Goal: Task Accomplishment & Management: Use online tool/utility

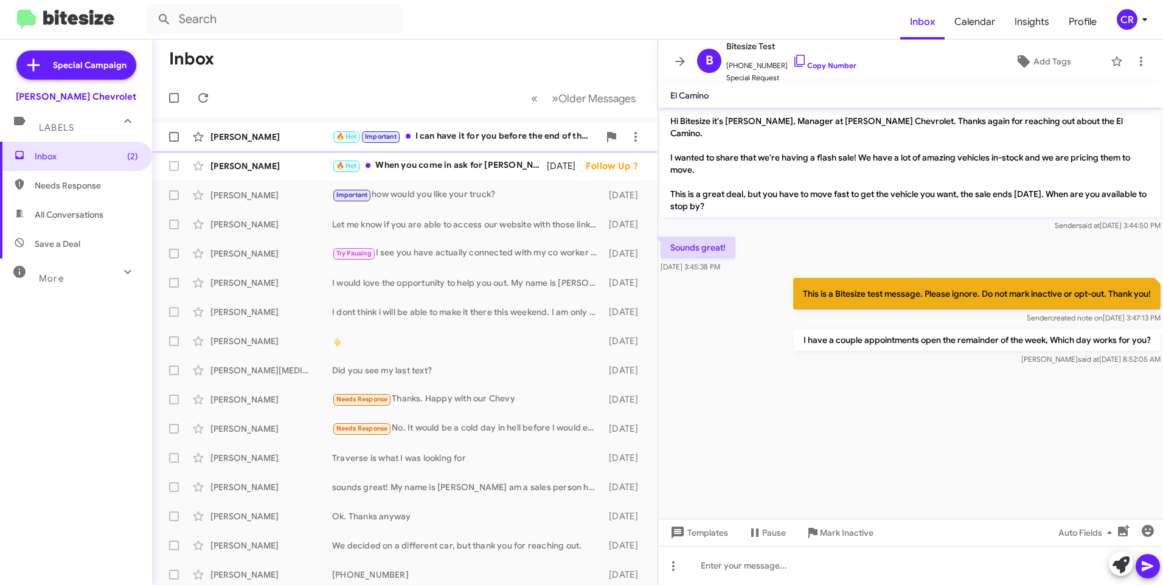
click at [428, 135] on div "🔥 Hot Important I can have it for you before the end of the week" at bounding box center [465, 137] width 267 height 14
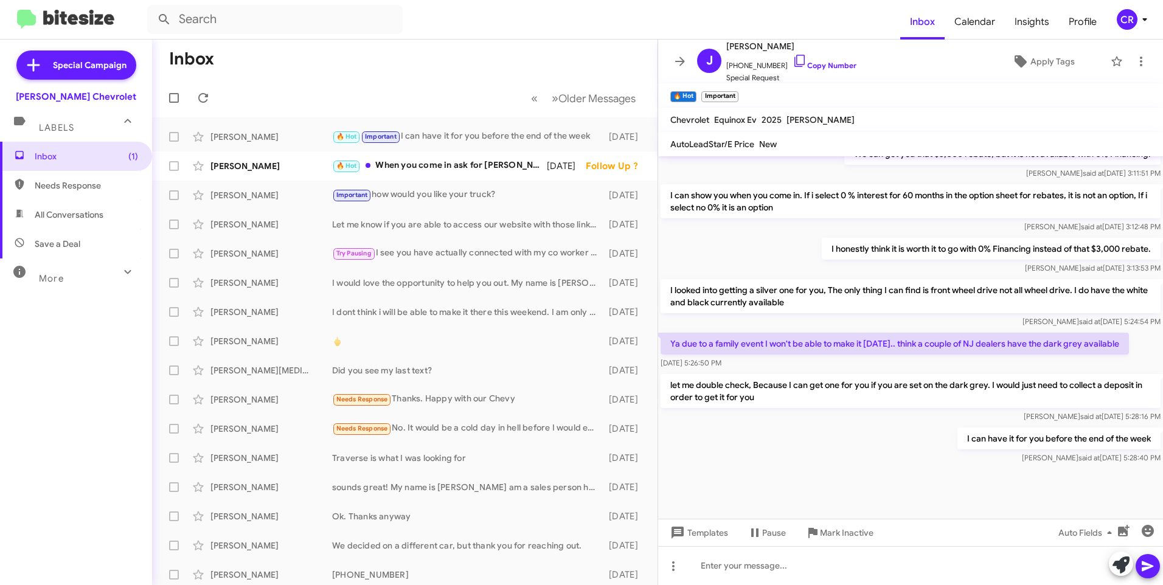
scroll to position [574, 0]
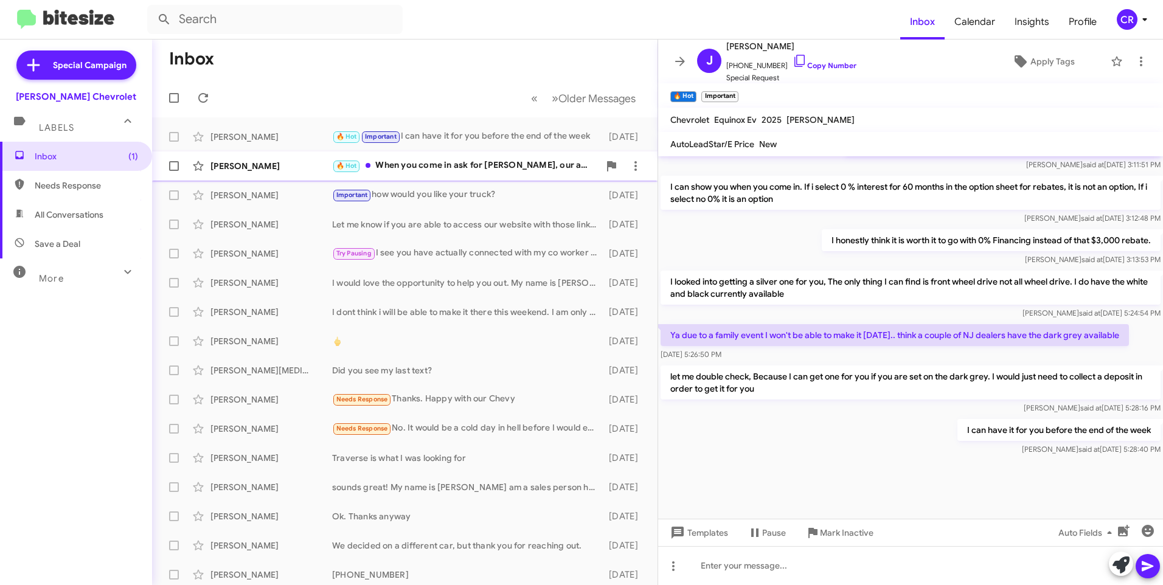
click at [459, 161] on div "🔥 Hot When you come in ask for Luis, our address is 1 us 46 Dover nj 07801" at bounding box center [465, 166] width 267 height 14
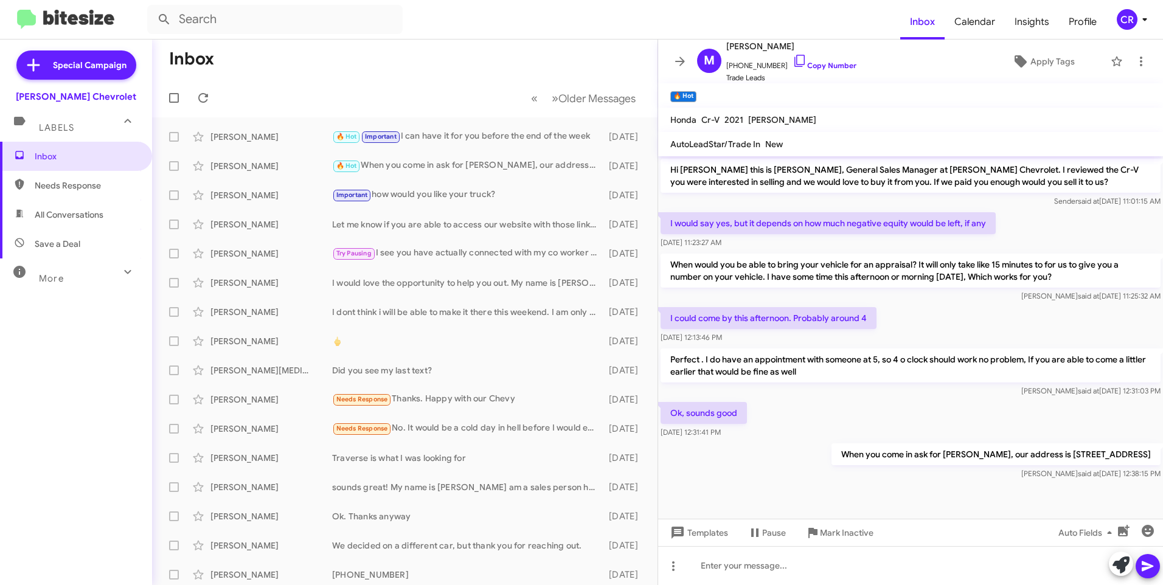
click at [59, 192] on span "Needs Response" at bounding box center [76, 185] width 152 height 29
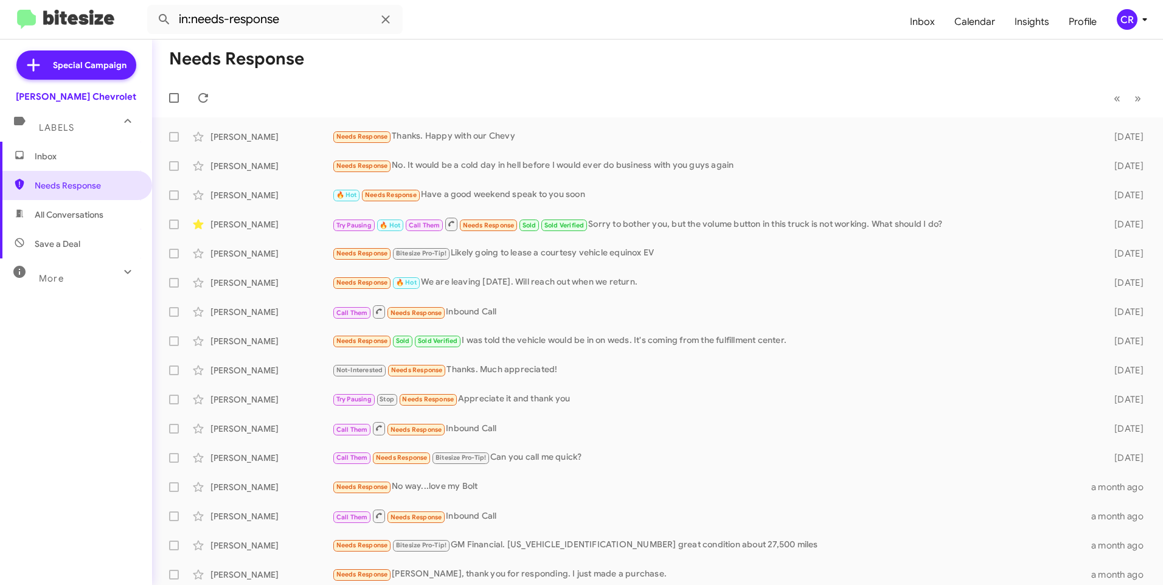
click at [52, 217] on span "All Conversations" at bounding box center [69, 215] width 69 height 12
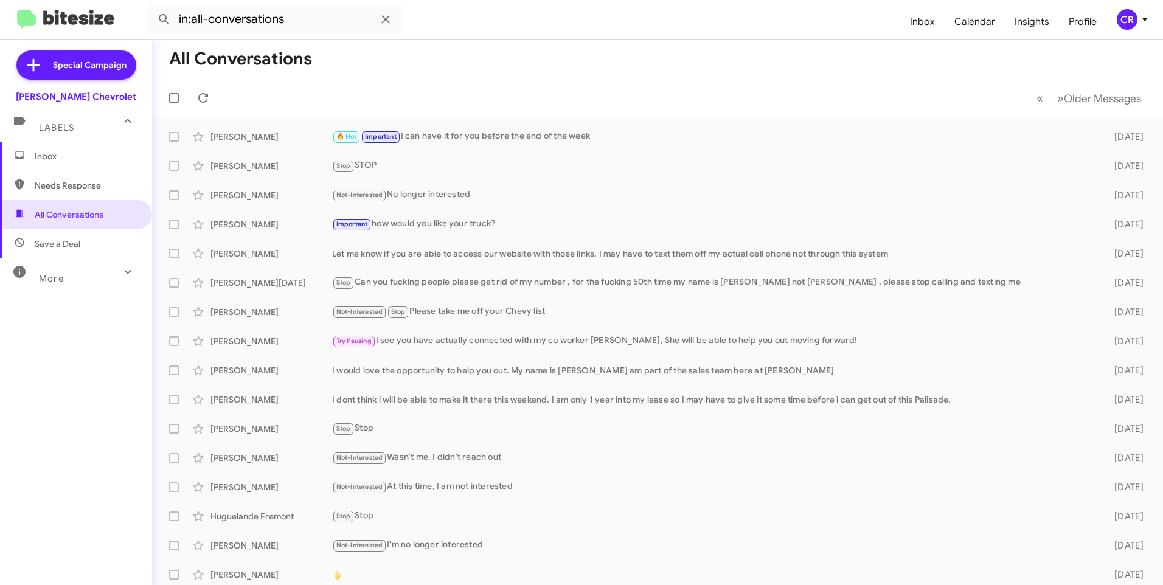
click at [59, 234] on span "Save a Deal" at bounding box center [76, 243] width 152 height 29
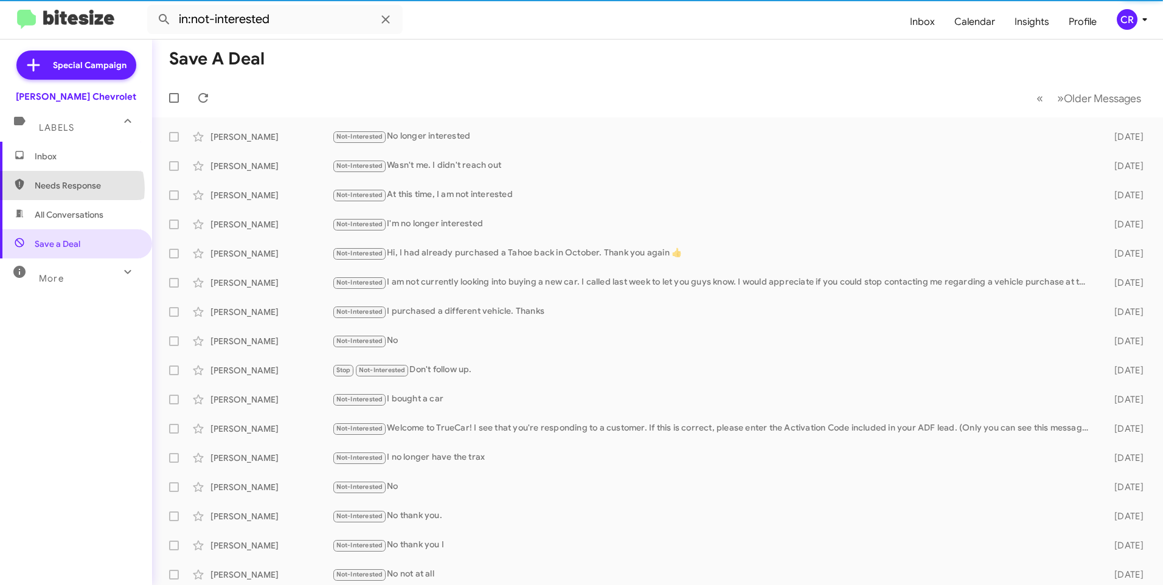
click at [71, 189] on span "Needs Response" at bounding box center [86, 185] width 103 height 12
type input "in:needs-response"
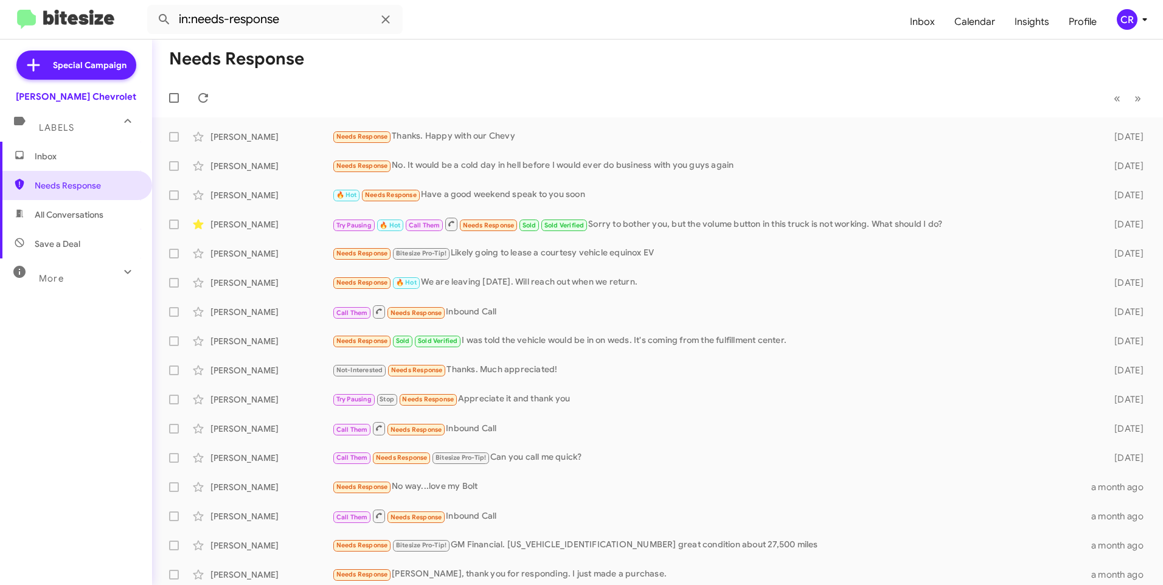
click at [60, 225] on span "All Conversations" at bounding box center [76, 214] width 152 height 29
type input "in:all-conversations"
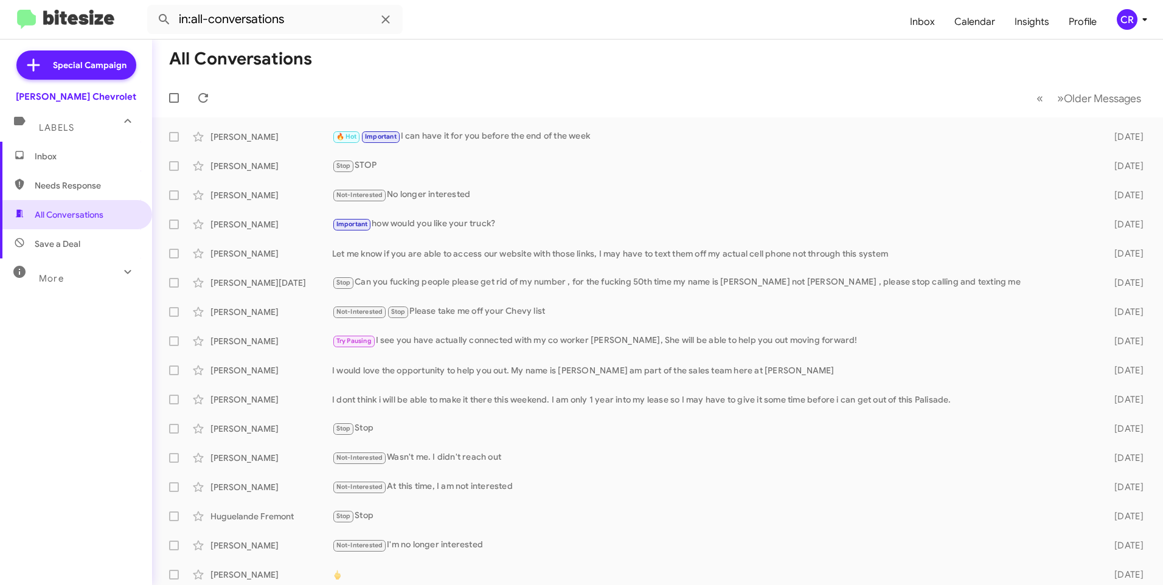
click at [72, 158] on span "Inbox" at bounding box center [86, 156] width 103 height 12
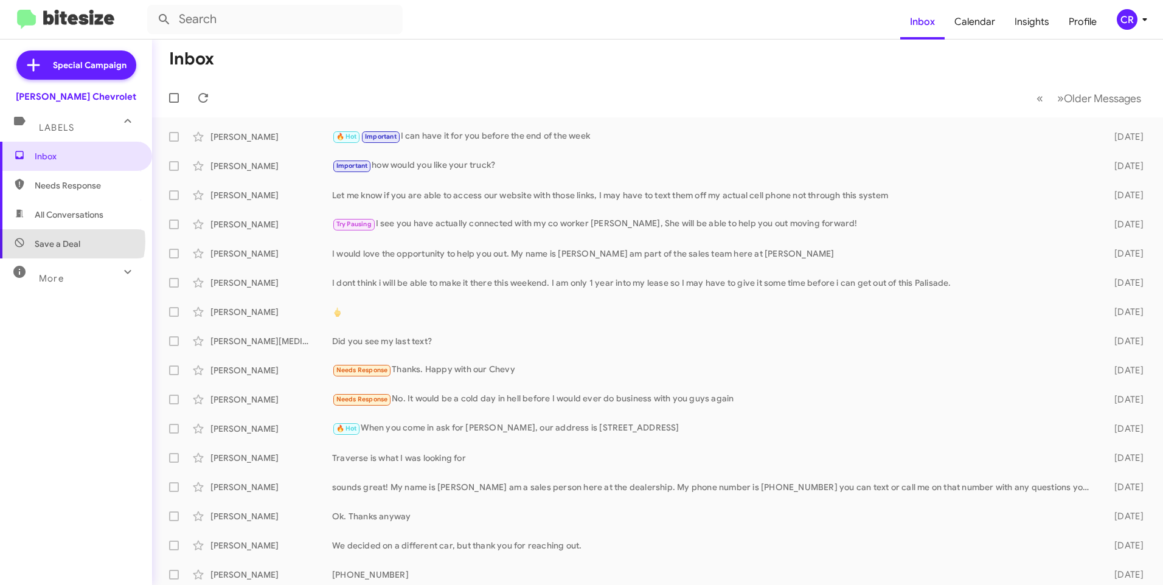
click at [72, 241] on span "Save a Deal" at bounding box center [58, 244] width 46 height 12
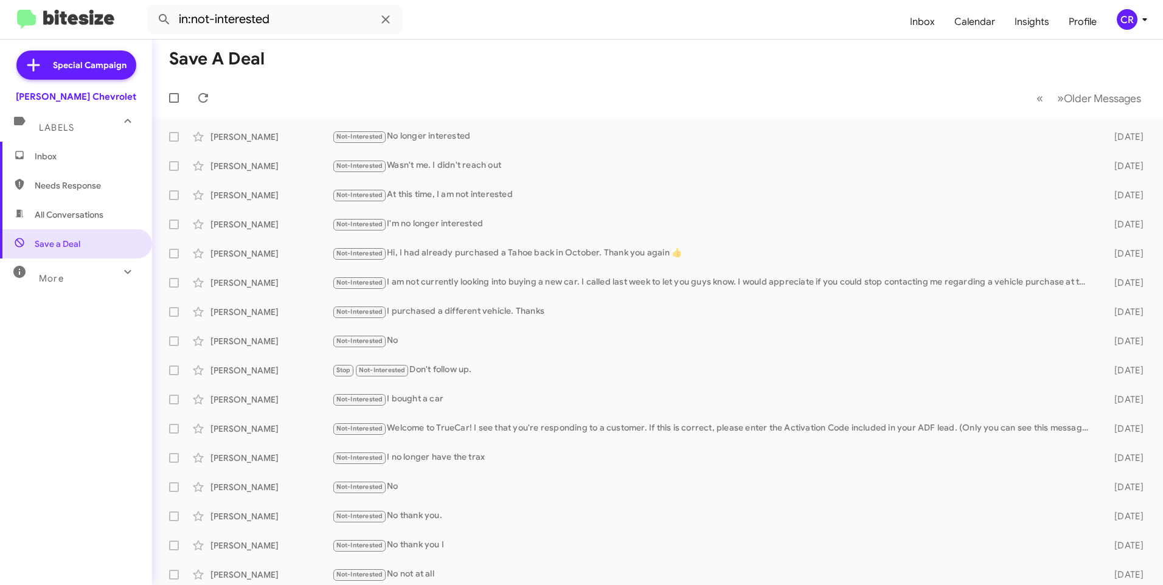
click at [68, 213] on span "All Conversations" at bounding box center [69, 215] width 69 height 12
type input "in:all-conversations"
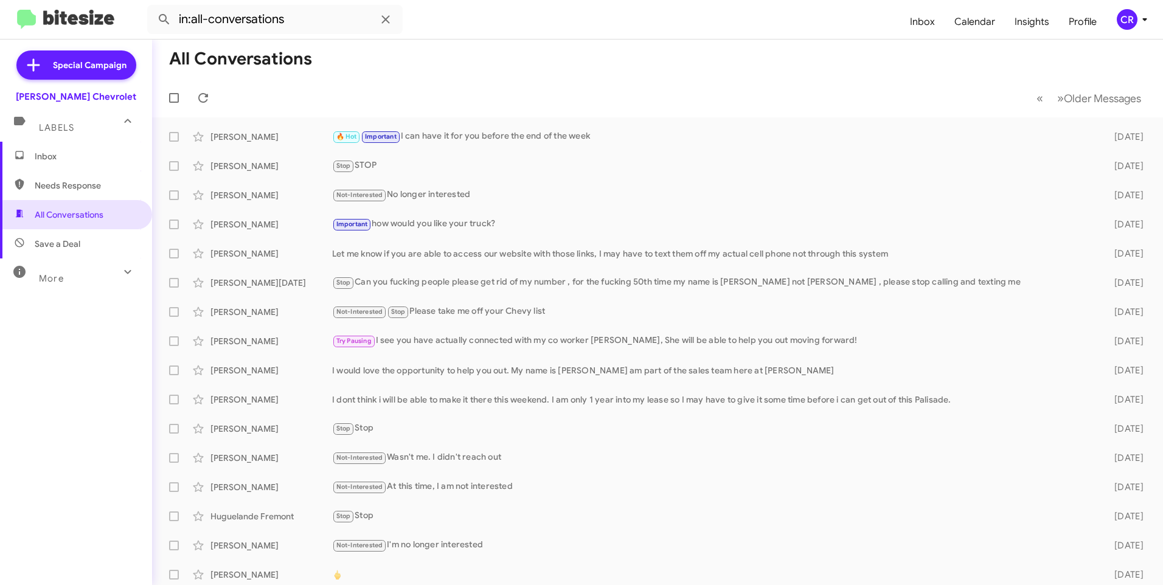
click at [90, 187] on span "Needs Response" at bounding box center [86, 185] width 103 height 12
type input "in:needs-response"
